Goal: Browse casually

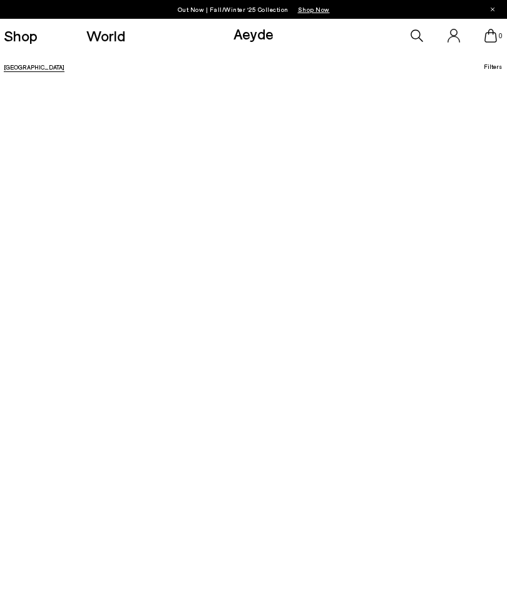
scroll to position [98, 0]
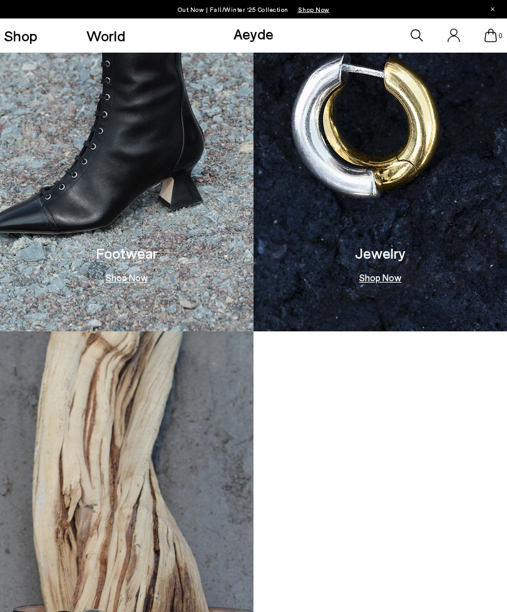
scroll to position [1032, 0]
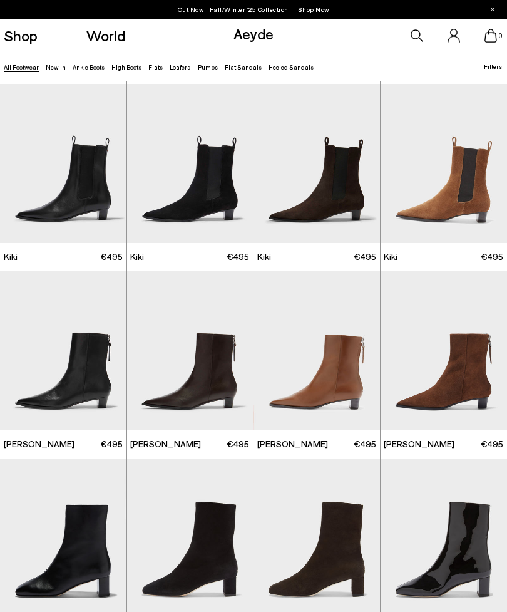
scroll to position [2975, 0]
